Goal: Information Seeking & Learning: Learn about a topic

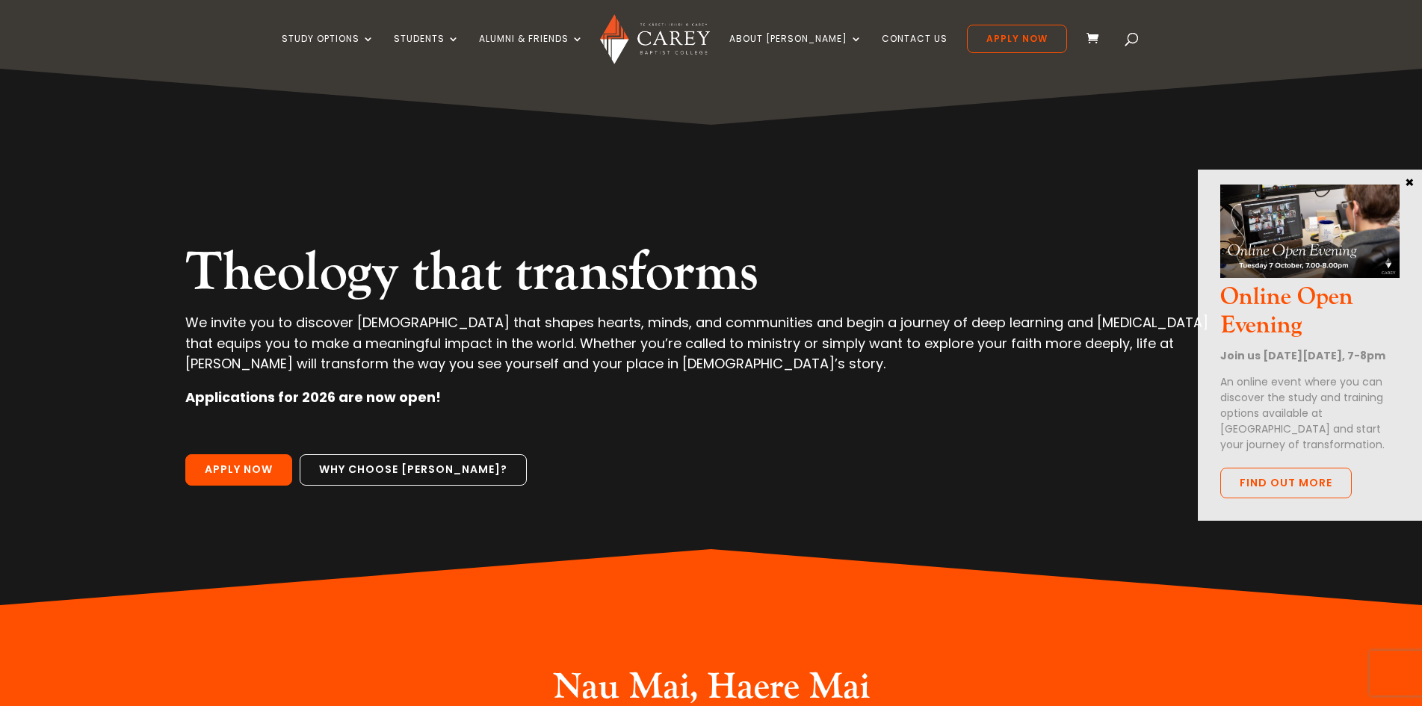
click at [1405, 186] on button "×" at bounding box center [1409, 181] width 15 height 13
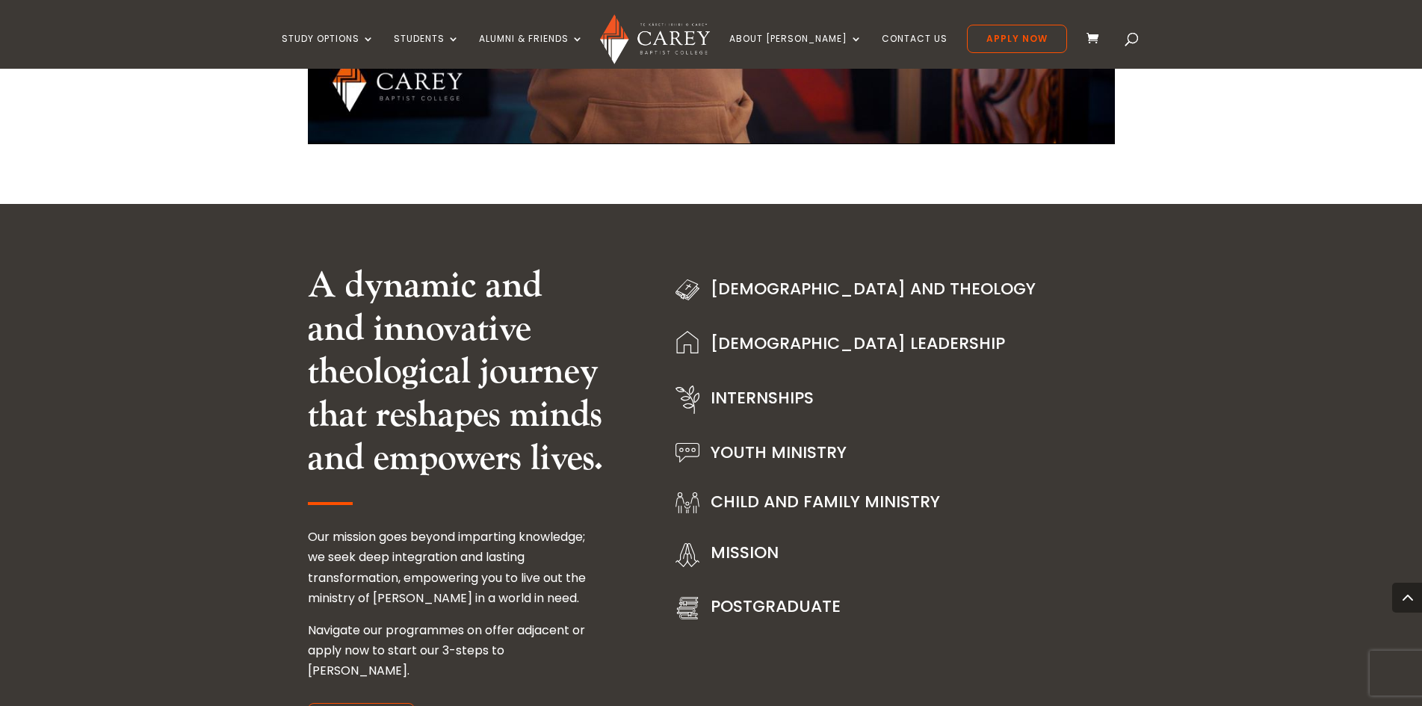
scroll to position [1794, 0]
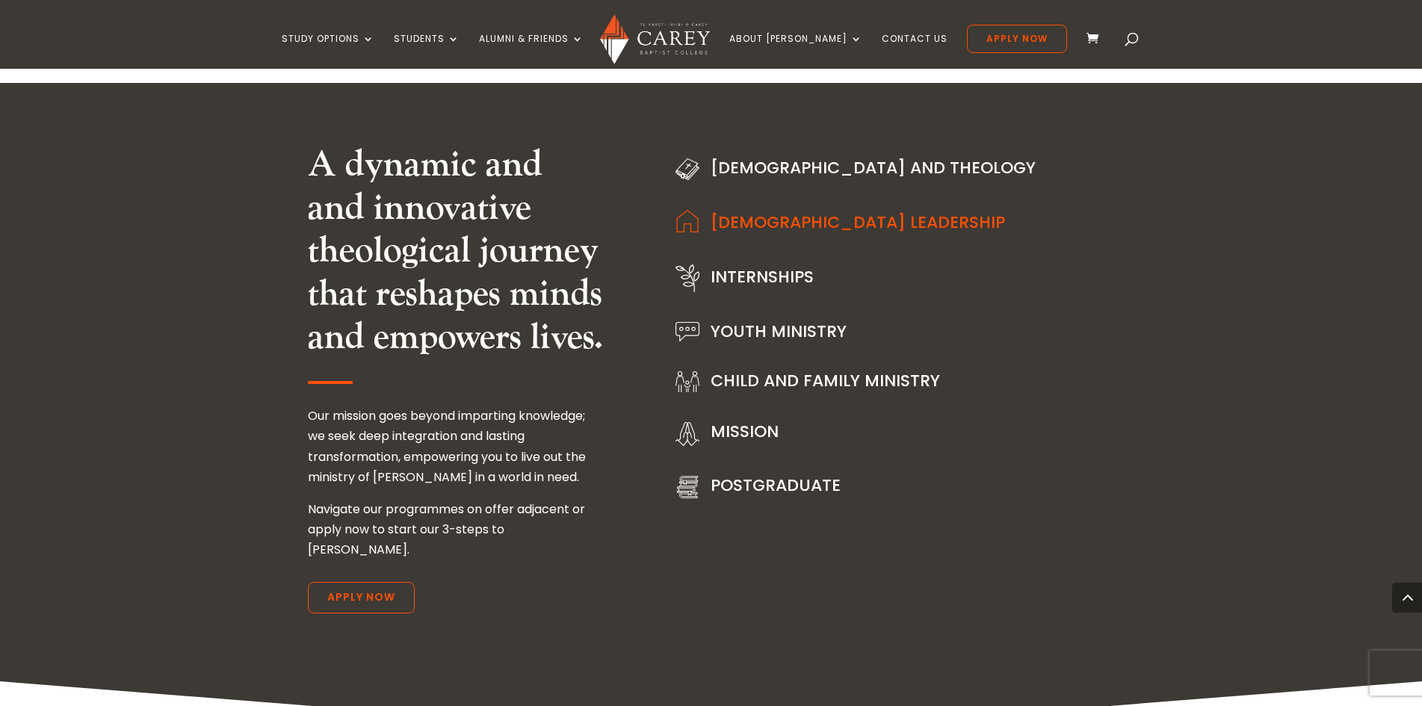
click at [854, 219] on link "[DEMOGRAPHIC_DATA] Leadership" at bounding box center [858, 222] width 295 height 23
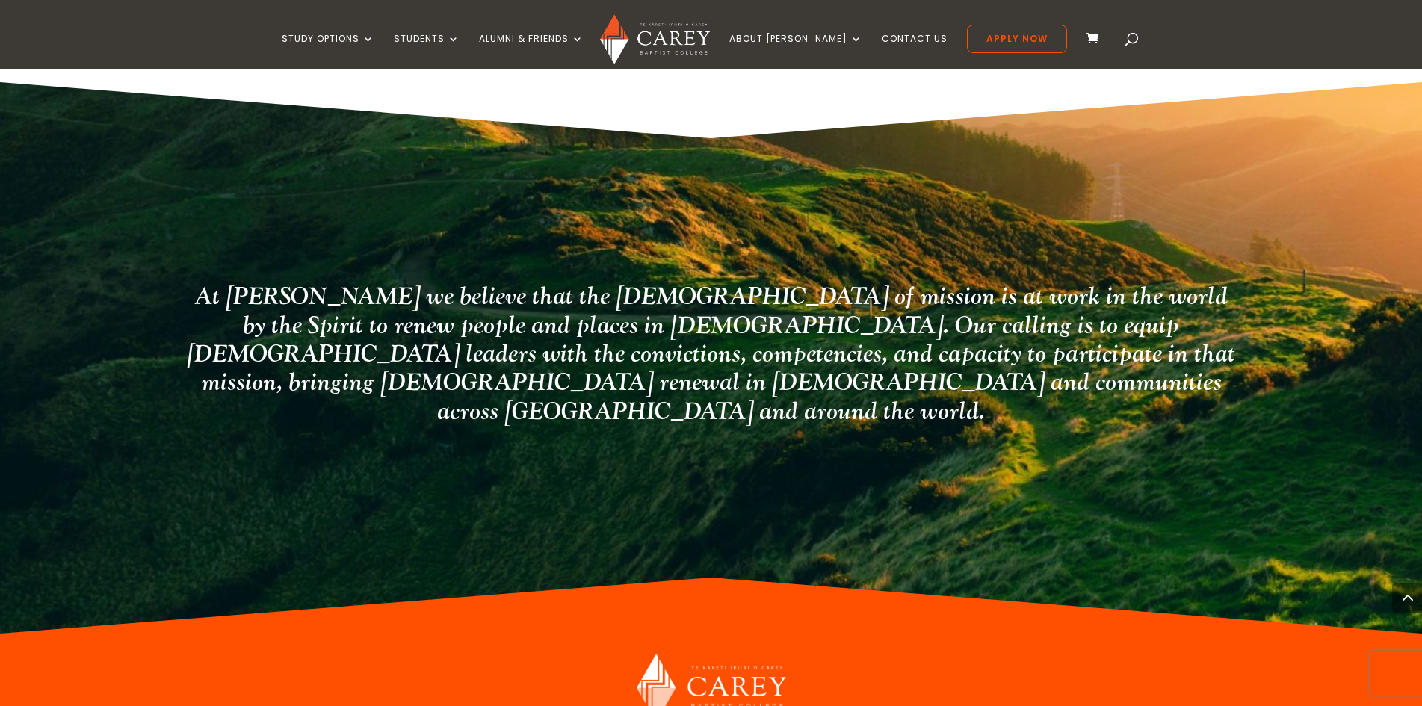
scroll to position [1940, 0]
